Goal: Information Seeking & Learning: Learn about a topic

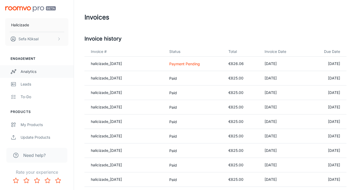
click at [23, 72] on div "Analytics" at bounding box center [45, 72] width 48 height 6
click at [31, 71] on div "Analytics" at bounding box center [45, 72] width 48 height 6
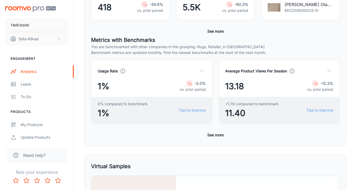
scroll to position [124, 0]
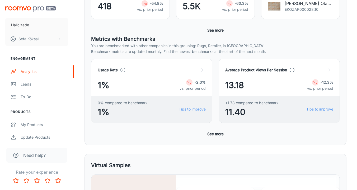
click at [217, 135] on button "See more" at bounding box center [215, 134] width 21 height 9
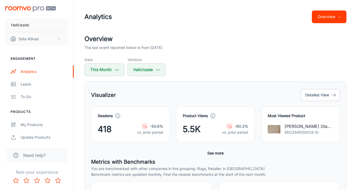
scroll to position [0, 0]
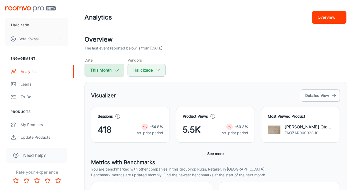
click at [117, 70] on icon "button" at bounding box center [117, 71] width 6 height 6
select select "9"
select select "2025"
select select "9"
select select "2025"
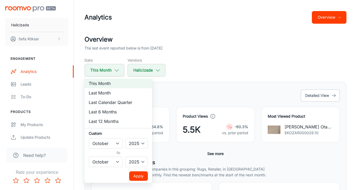
click at [118, 94] on li "Last Month" at bounding box center [118, 92] width 68 height 9
select select "8"
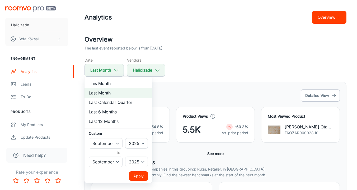
click at [117, 112] on li "Last 6 Months" at bounding box center [118, 111] width 68 height 9
select select "3"
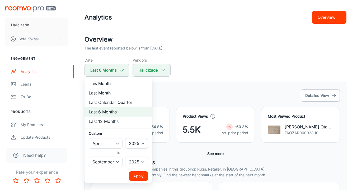
click at [136, 178] on button "Apply" at bounding box center [138, 176] width 19 height 9
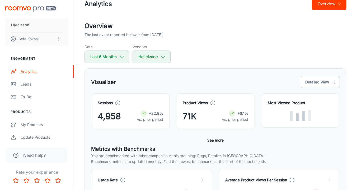
scroll to position [14, 0]
click at [329, 80] on button "Detailed View" at bounding box center [319, 82] width 39 height 12
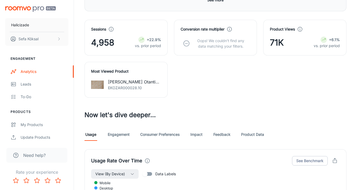
scroll to position [188, 0]
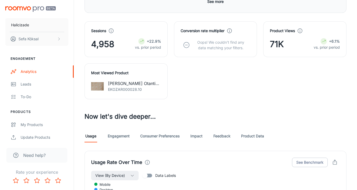
click at [121, 138] on link "Engagement" at bounding box center [119, 136] width 22 height 13
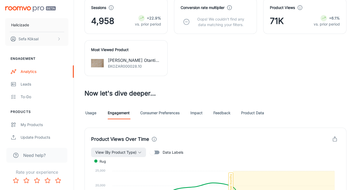
scroll to position [212, 0]
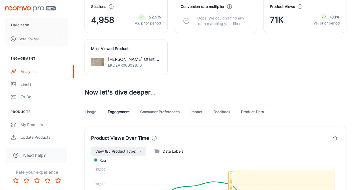
click at [152, 114] on link "Consumer Preferences" at bounding box center [159, 112] width 39 height 13
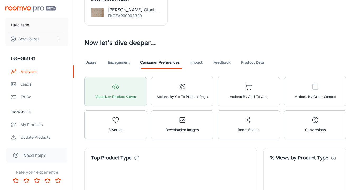
scroll to position [265, 0]
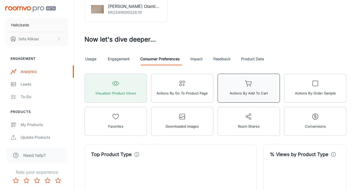
click at [243, 95] on span "Actions by Add to Cart" at bounding box center [249, 93] width 38 height 7
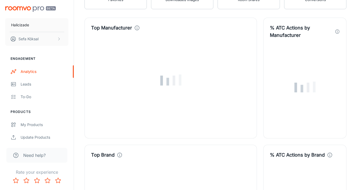
scroll to position [395, 0]
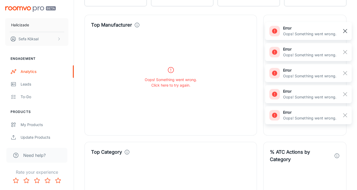
click at [344, 31] on rect "button" at bounding box center [345, 31] width 6 height 6
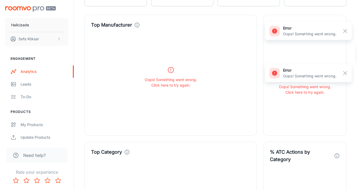
click at [344, 31] on rect "button" at bounding box center [345, 31] width 6 height 6
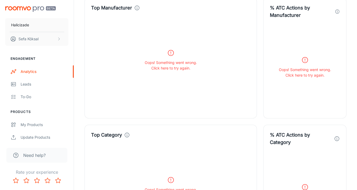
scroll to position [409, 0]
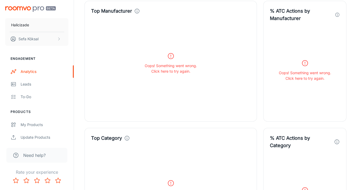
click at [178, 71] on p "Click here to try again." at bounding box center [171, 72] width 52 height 6
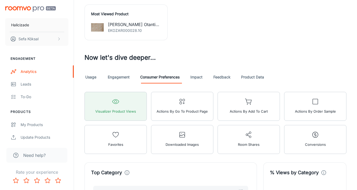
scroll to position [237, 0]
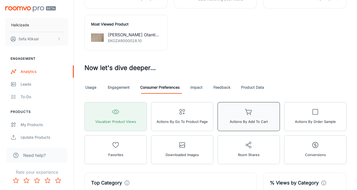
click at [243, 123] on span "Actions by Add to Cart" at bounding box center [249, 121] width 38 height 7
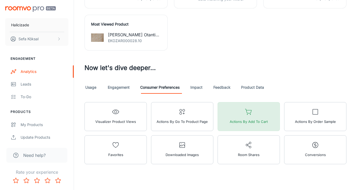
scroll to position [247, 0]
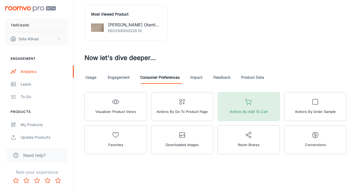
click at [247, 111] on span "Actions by Add to Cart" at bounding box center [249, 111] width 38 height 7
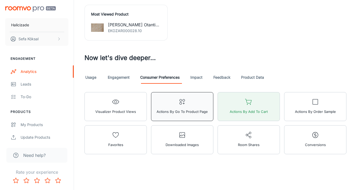
click at [170, 108] on span "Actions by Go To Product Page" at bounding box center [181, 111] width 51 height 7
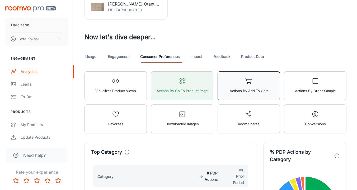
click at [250, 85] on button "Actions by Add to Cart" at bounding box center [248, 85] width 62 height 29
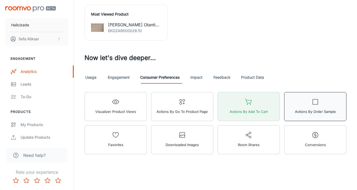
click at [310, 109] on span "Actions by Order Sample" at bounding box center [315, 111] width 41 height 7
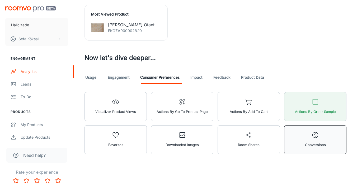
click at [317, 147] on span "Conversions" at bounding box center [315, 145] width 21 height 7
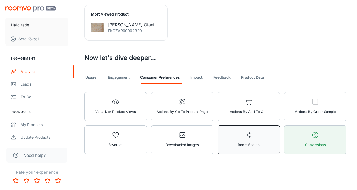
click at [255, 130] on button "Room Shares" at bounding box center [248, 140] width 62 height 29
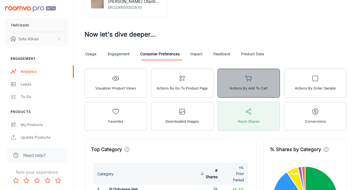
click at [238, 85] on span "Actions by Add to Cart" at bounding box center [249, 88] width 38 height 7
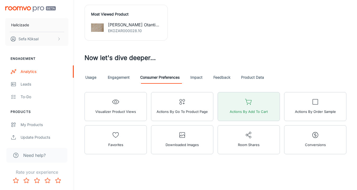
click at [198, 78] on link "Impact" at bounding box center [196, 77] width 13 height 13
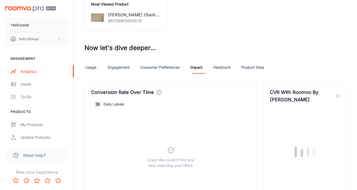
scroll to position [189, 0]
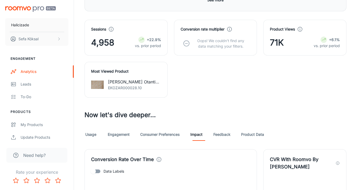
click at [92, 136] on link "Usage" at bounding box center [90, 134] width 13 height 13
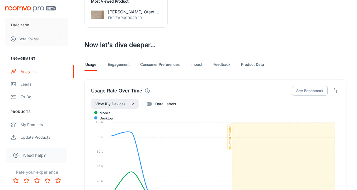
scroll to position [279, 0]
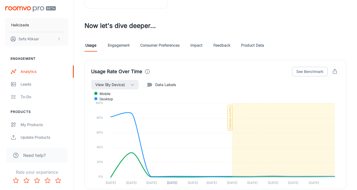
click at [121, 46] on link "Engagement" at bounding box center [119, 45] width 22 height 13
